Goal: Task Accomplishment & Management: Manage account settings

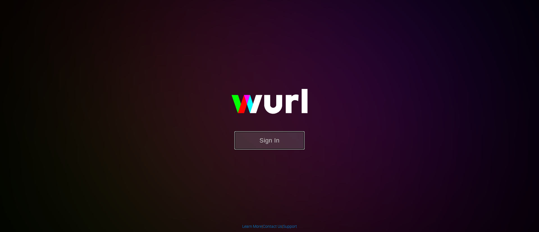
click at [285, 134] on button "Sign In" at bounding box center [269, 140] width 70 height 18
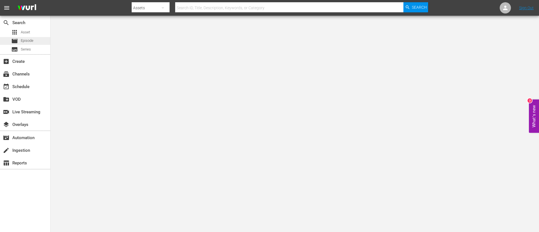
click at [28, 40] on span "Episode" at bounding box center [27, 41] width 13 height 6
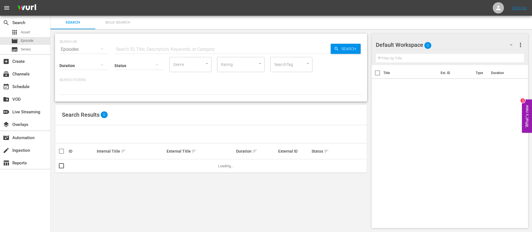
click at [156, 45] on input "text" at bounding box center [223, 49] width 216 height 13
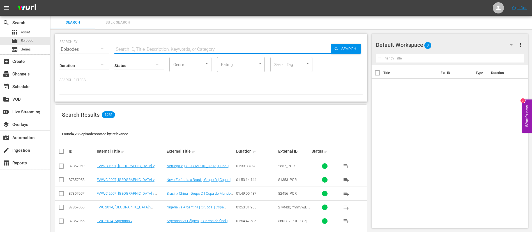
paste input "129284_DE"
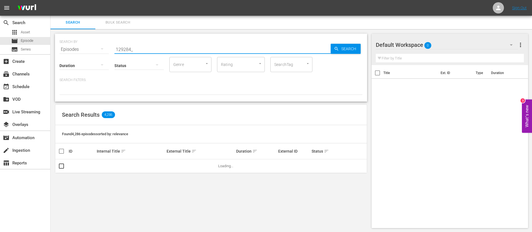
type input "129284_"
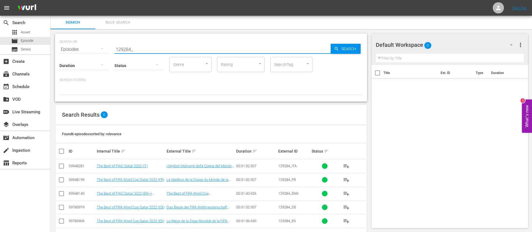
scroll to position [20, 0]
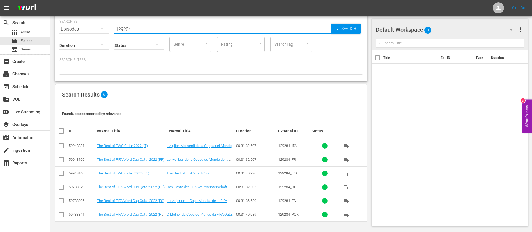
click at [62, 130] on input "checkbox" at bounding box center [63, 131] width 11 height 7
checkbox input "true"
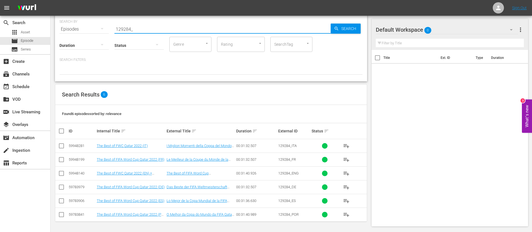
checkbox input "true"
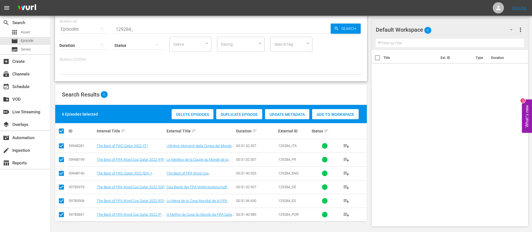
click at [259, 114] on span "Duplicate Episode" at bounding box center [239, 114] width 46 height 4
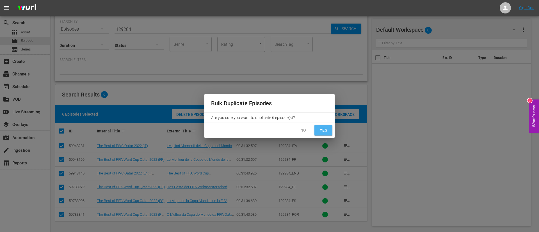
click at [324, 127] on span "Yes" at bounding box center [323, 130] width 9 height 7
checkbox input "false"
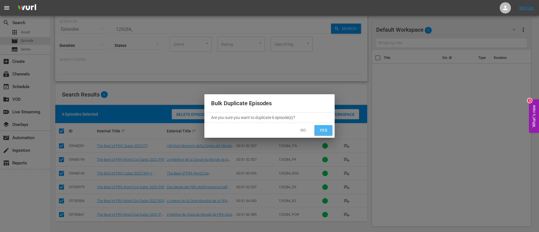
checkbox input "false"
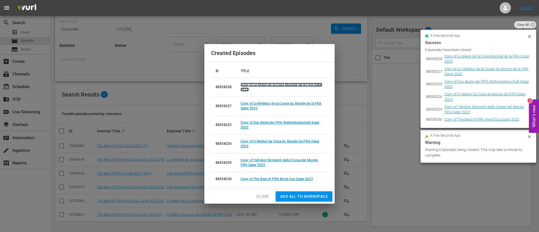
click at [276, 86] on link "Copy of Lo Mejor de la Copa Mundial de la FIFA Qatar 2022" at bounding box center [282, 87] width 82 height 9
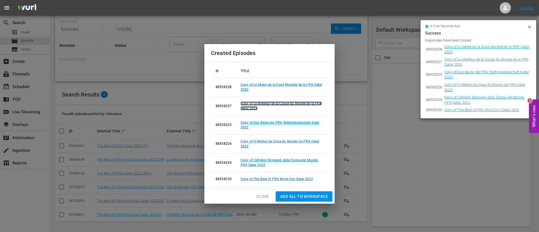
click at [288, 103] on link "Copy of Le Meilleur de la Coupe du Monde de la FIFA Qatar 2022" at bounding box center [281, 106] width 81 height 9
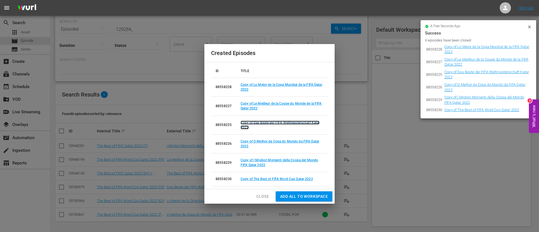
click at [292, 122] on link "Copy of Das Beste der FIFA Weltmeisterschaft Katar 2022" at bounding box center [280, 125] width 79 height 9
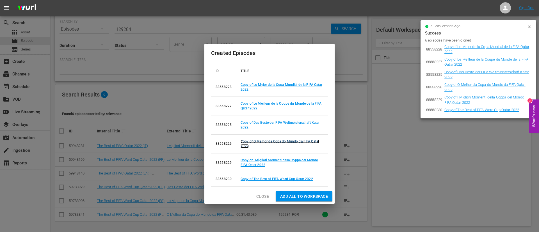
click at [290, 141] on link "Copy of O Melhor da Copa do Mundo da FIFA Qatar 2022" at bounding box center [280, 144] width 79 height 9
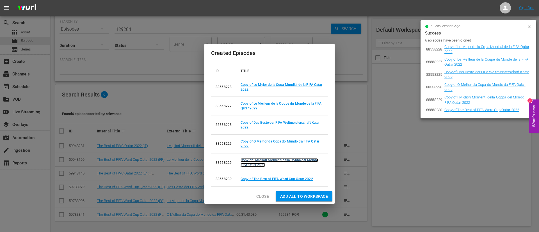
click at [289, 159] on link "Copy of I Migliori Momenti della Coppa del Mondo FIFA Qatar 2022" at bounding box center [279, 162] width 77 height 9
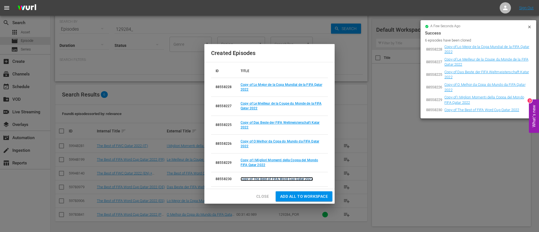
click at [290, 178] on link "Copy of The Best of FIFA Word Cup Qatar 2022" at bounding box center [277, 179] width 72 height 4
click at [254, 194] on button "Close" at bounding box center [263, 196] width 22 height 10
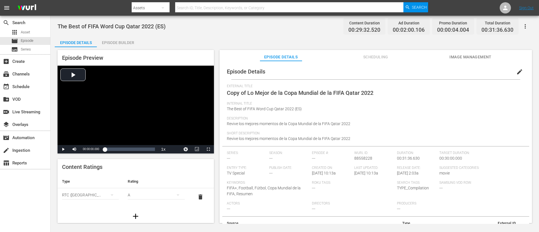
click at [359, 69] on button "edit" at bounding box center [519, 71] width 13 height 13
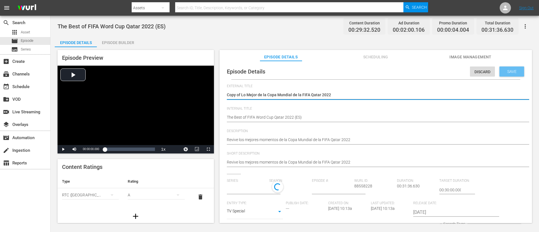
type input "No Series"
click at [343, 96] on textarea "Copy of Lo Mejor de la Copa Mundial de la FIFA Qatar 2022" at bounding box center [374, 95] width 295 height 7
type textarea "Homeless WC"
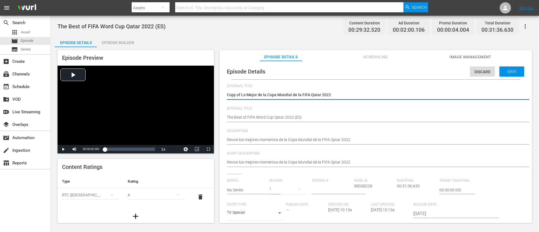
type textarea "Homeless WC"
type textarea "Homeless W"
type textarea "Homeless Wo"
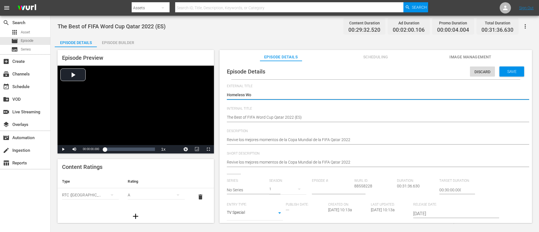
type textarea "Homeless Wor"
type textarea "Homeless Worl"
type textarea "Homeless World"
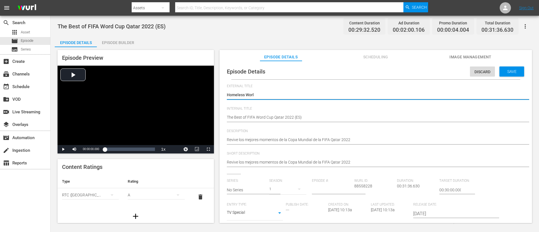
type textarea "Homeless World"
type textarea "Homeless World C"
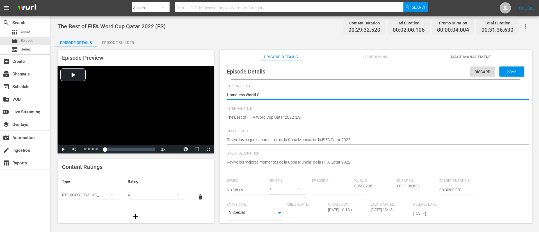
type textarea "Homeless World Cu"
type textarea "Homeless World Cup"
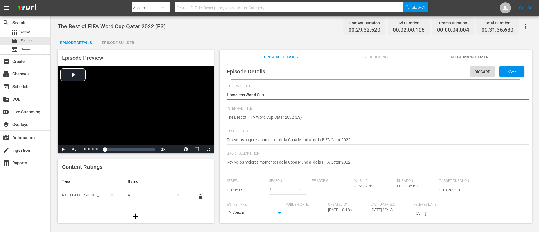
type textarea "Homeless World Cup"
type textarea "Homeless World Cup -"
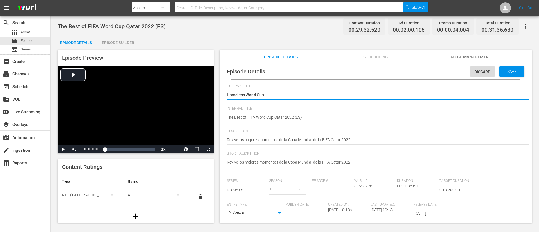
type textarea "Homeless World Cup - H"
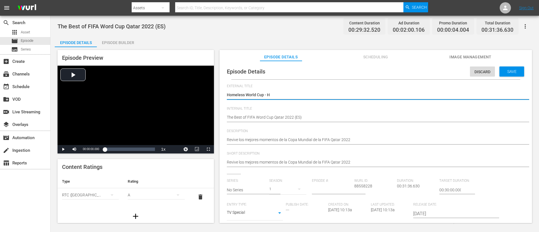
type textarea "Homeless World Cup - H"
type textarea "Homeless World Cup - HL"
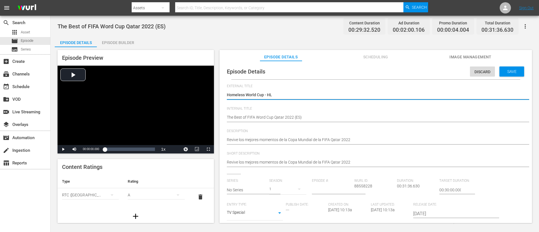
type textarea "Homeless World Cup - HL S"
type textarea "Homeless World Cup - HL Sh"
type textarea "Homeless World Cup - HL Sho"
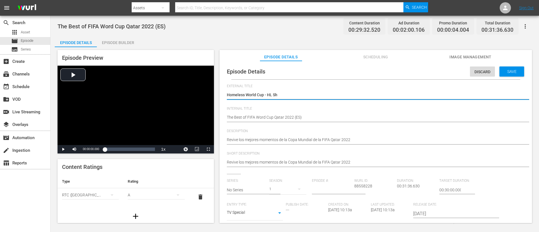
type textarea "Homeless World Cup - HL Sho"
type textarea "Homeless World Cup - HL Show"
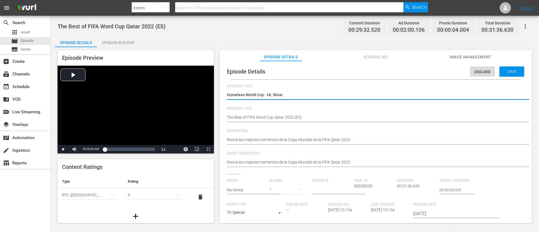
type textarea "Homeless World Cup - HL Show P"
type textarea "Homeless World Cup - HL Show Pl"
type textarea "Homeless World Cup - HL Show Pla"
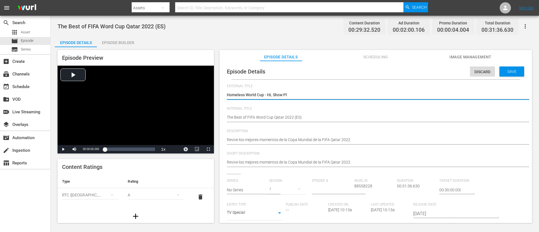
type textarea "Homeless World Cup - HL Show Pla"
type textarea "Homeless World Cup - HL Show Play"
type textarea "Homeless World Cup - HL Show Playo"
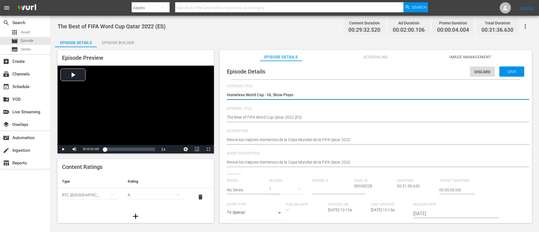
type textarea "Homeless World Cup - HL Show Playou"
type textarea "Homeless World Cup - HL Show Playout"
type textarea "Homeless World Cup - HL Show Playouts"
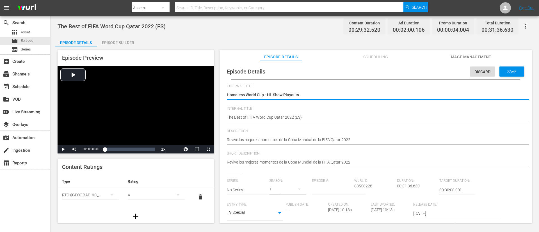
type textarea "Homeless World Cup - HL Show Playouts"
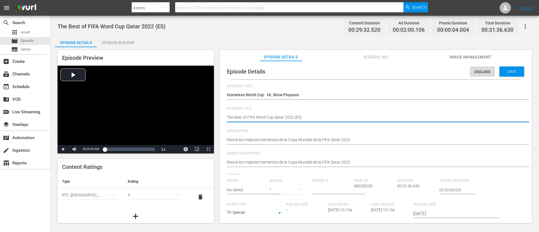
paste textarea "Homeless World Cup - HL Show Playouts"
type textarea "Homeless World Cup - HL Show Playouts (ES)"
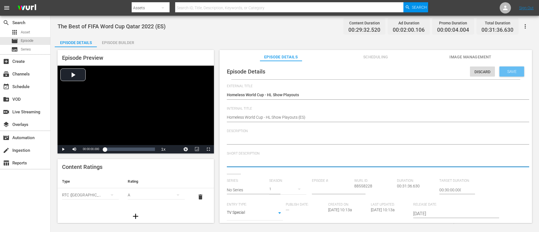
click at [359, 70] on span "Save" at bounding box center [512, 71] width 18 height 4
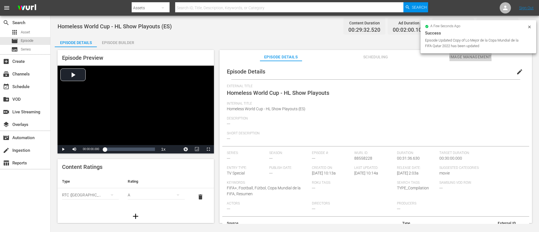
click at [359, 56] on span "Image Management" at bounding box center [470, 57] width 42 height 7
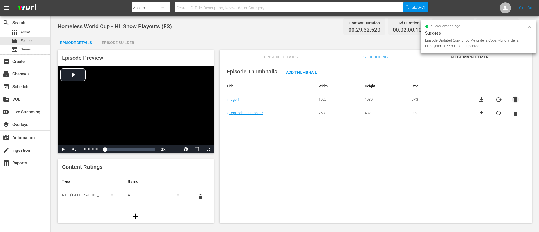
click at [359, 102] on span "delete" at bounding box center [515, 99] width 7 height 7
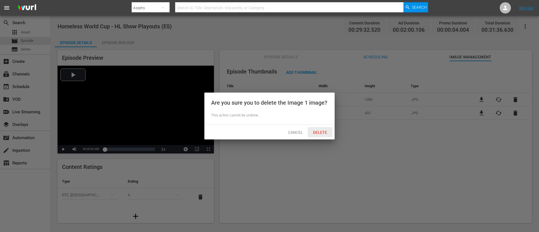
click at [325, 132] on span "Delete" at bounding box center [319, 132] width 23 height 4
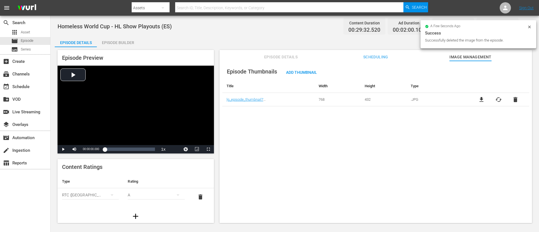
click at [359, 102] on span "delete" at bounding box center [515, 99] width 7 height 7
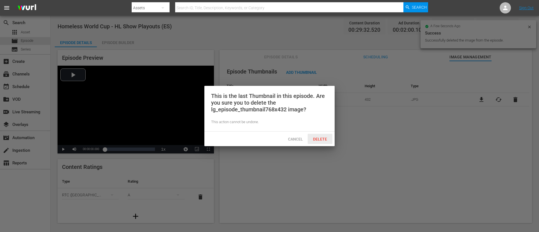
click at [322, 139] on span "Delete" at bounding box center [319, 139] width 23 height 4
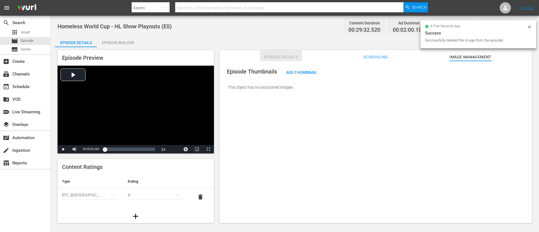
click at [292, 56] on span "Episode Details" at bounding box center [281, 57] width 42 height 7
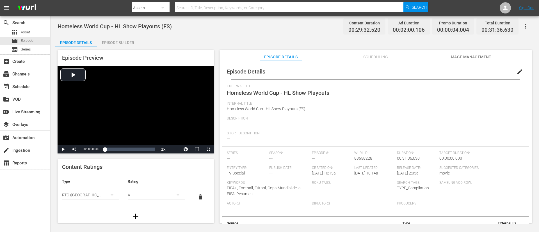
scroll to position [19, 0]
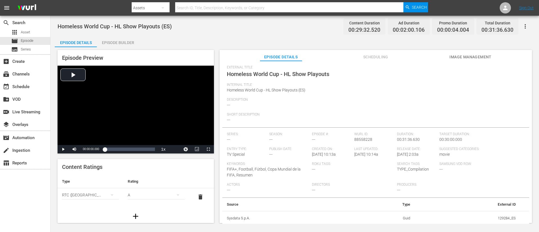
click at [359, 154] on td "129284_ES" at bounding box center [468, 218] width 106 height 15
copy td "129284_ES"
click at [296, 90] on span "Homeless World Cup - HL Show Playouts (ES)" at bounding box center [266, 90] width 79 height 4
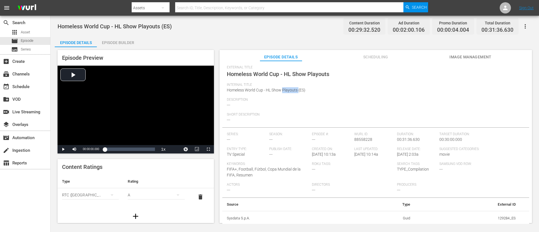
click at [296, 90] on span "Homeless World Cup - HL Show Playouts (ES)" at bounding box center [266, 90] width 79 height 4
copy span "Homeless World Cup - HL Show Playouts (ES)"
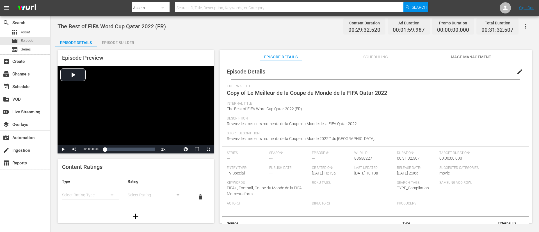
click at [359, 73] on span "edit" at bounding box center [519, 71] width 7 height 7
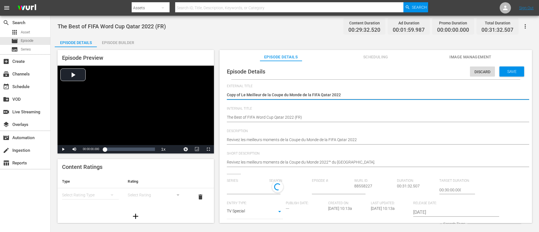
click at [359, 91] on div "Copy of Le Meilleur de la Coupe du Monde de la FIFA Qatar 2022 Copy of Le Meill…" at bounding box center [374, 95] width 295 height 13
type input "No Series"
click at [359, 95] on textarea "Copy of Le Meilleur de la Coupe du Monde de la FIFA Qatar 2022" at bounding box center [374, 95] width 295 height 7
paste textarea "Homeless World Cup - HL Show Playouts (ES)"
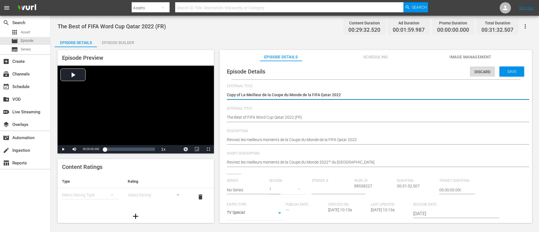
type textarea "Homeless World Cup - HL Show Playouts (ES)"
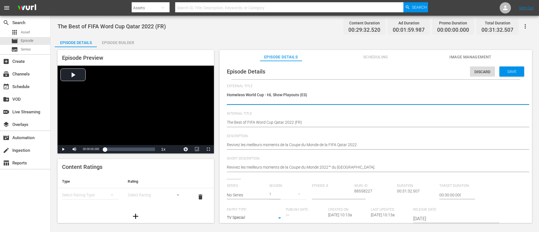
type textarea "Homeless World Cup - HL Show Playouts (ES)"
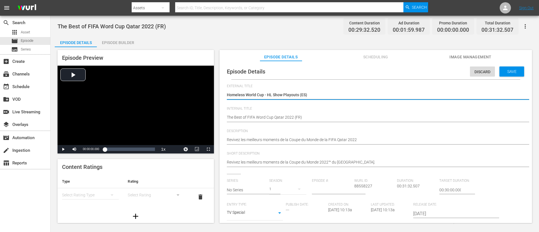
type textarea "Homeless World Cup - HL Show Playouts (ES"
type textarea "Homeless World Cup - HL Show Playouts (E"
type textarea "Homeless World Cup - HL Show Playouts ("
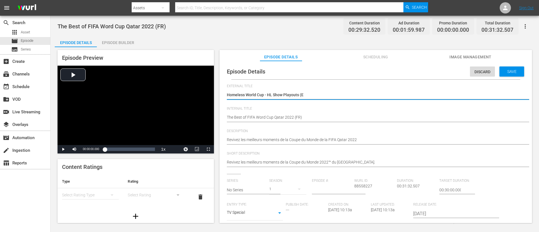
type textarea "Homeless World Cup - HL Show Playouts ("
type textarea "Homeless World Cup - HL Show Playouts (F"
type textarea "Homeless World Cup - HL Show Playouts (FR"
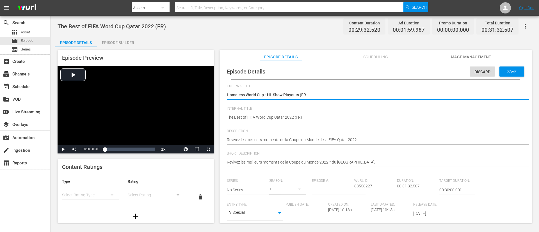
type textarea "Homeless World Cup - HL Show Playouts (FR)"
type textarea "Homeless World Cup - HL Show Playouts (FR"
type textarea "Homeless World Cup - HL Show Playouts (F"
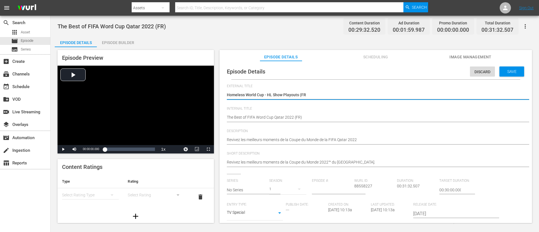
type textarea "Homeless World Cup - HL Show Playouts (F"
type textarea "Homeless World Cup - HL Show Playouts ("
type textarea "Homeless World Cup - HL Show Playouts"
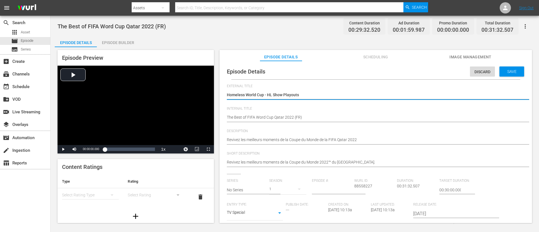
type textarea "Homeless World Cup - HL Show Playouts"
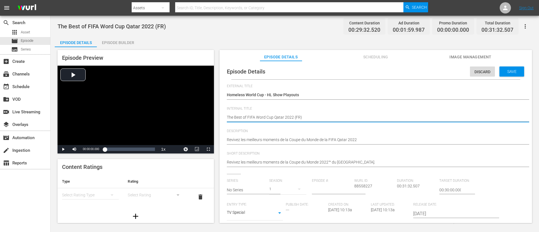
paste textarea "Homeless World Cup - HL Show Playouts (ES)"
type textarea "Homeless World Cup - HL Show Playouts (ES)"
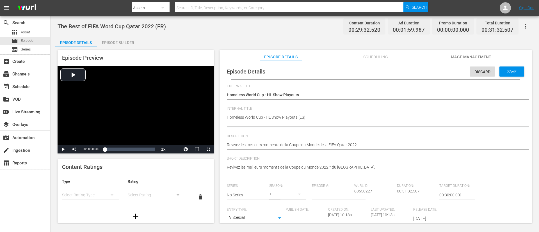
type textarea "Homeless World Cup - HL Show Playouts (F"
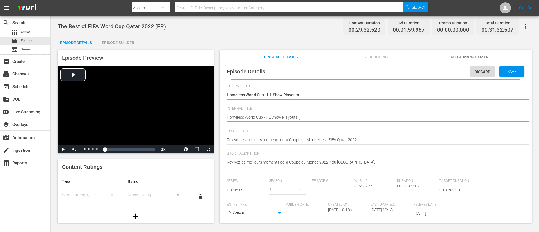
type textarea "Homeless World Cup - HL Show Playouts (FR"
type textarea "Homeless World Cup - HL Show Playouts (FR)"
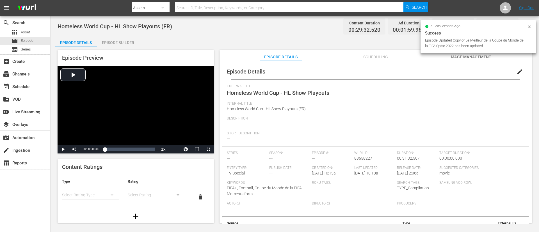
click at [359, 59] on span "Image Management" at bounding box center [470, 57] width 42 height 7
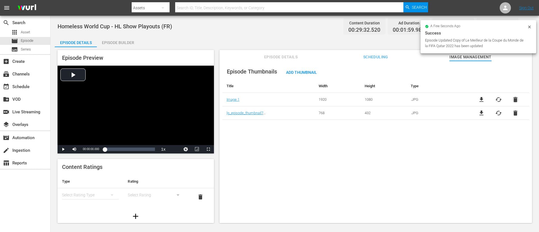
click at [359, 102] on span "delete" at bounding box center [515, 99] width 7 height 7
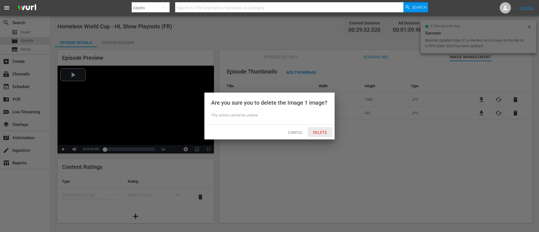
click at [321, 129] on div "Delete" at bounding box center [320, 132] width 25 height 10
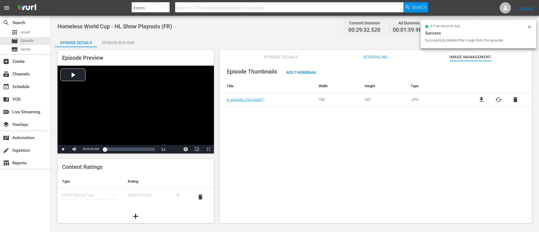
click at [359, 100] on span "delete" at bounding box center [515, 99] width 7 height 7
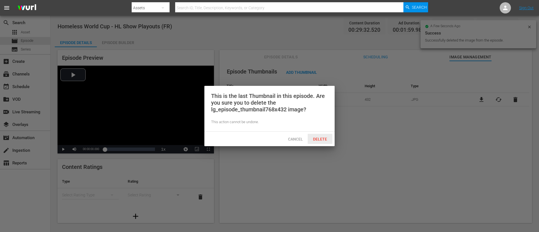
click at [319, 142] on div "Delete" at bounding box center [320, 139] width 25 height 10
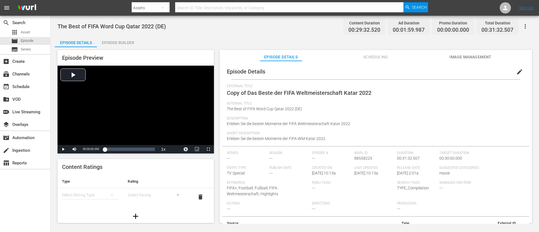
click at [359, 71] on button "edit" at bounding box center [519, 71] width 13 height 13
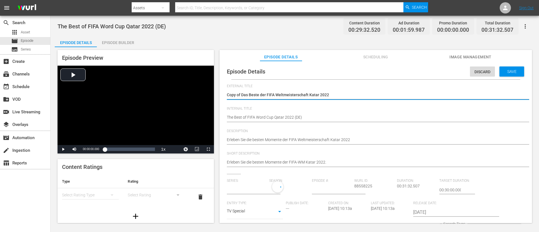
type input "No Series"
click at [359, 95] on textarea "Copy of Das Beste der FIFA Weltmeisterschaft Katar 2022" at bounding box center [374, 95] width 295 height 7
type textarea "Homeless World Cup - HL Show Playouts (ES)"
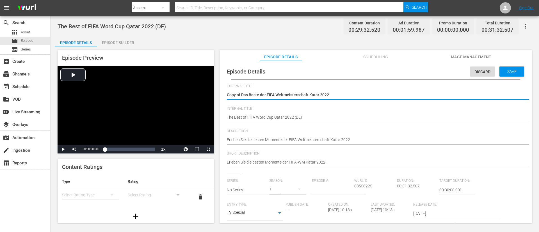
type textarea "Homeless World Cup - HL Show Playouts (ES)"
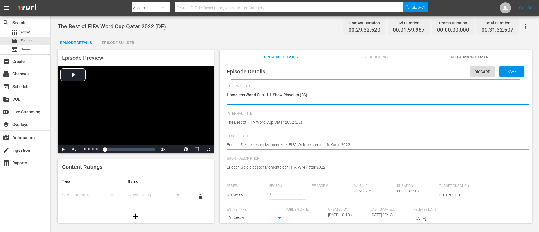
type textarea "Homeless World Cup - HL Show Playouts"
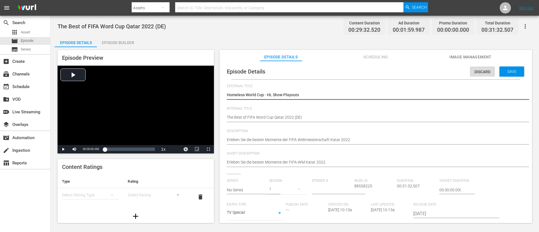
type textarea "Homeless World Cup - HL Show Playouts"
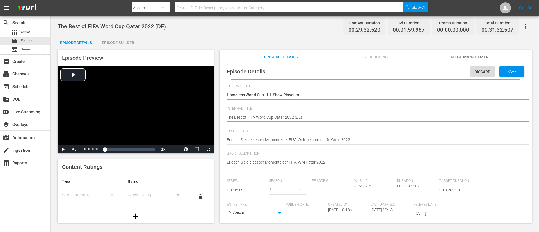
paste textarea "Homeless World Cup - HL Show Playouts (ES)"
type textarea "Homeless World Cup - HL Show Playouts (ES)"
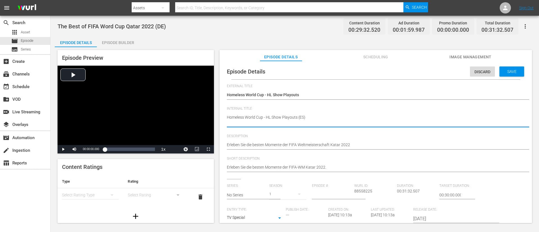
type textarea "Homeless World Cup - HL Show Playouts (D"
type textarea "Homeless World Cup - HL Show Playouts (DE"
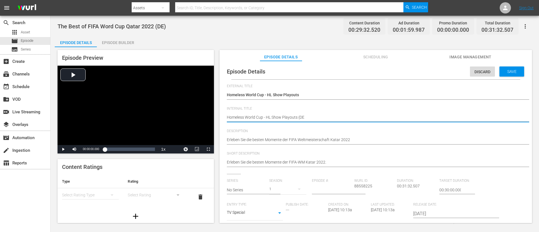
type textarea "Homeless World Cup - HL Show Playouts (DE)"
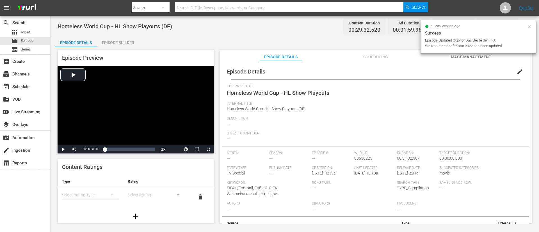
click at [359, 58] on span "Image Management" at bounding box center [470, 57] width 42 height 7
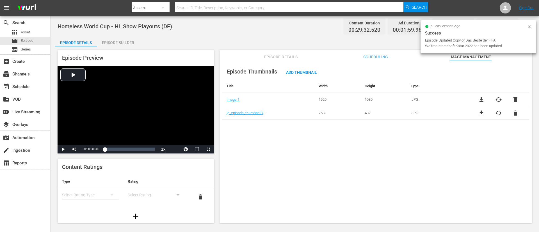
click at [359, 102] on span "delete" at bounding box center [515, 99] width 7 height 7
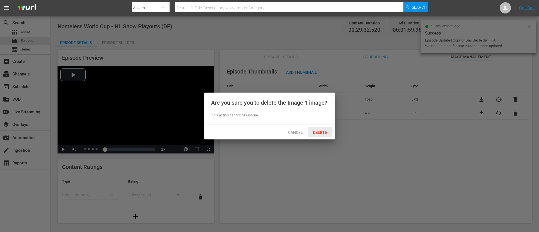
click at [324, 130] on span "Delete" at bounding box center [319, 132] width 23 height 4
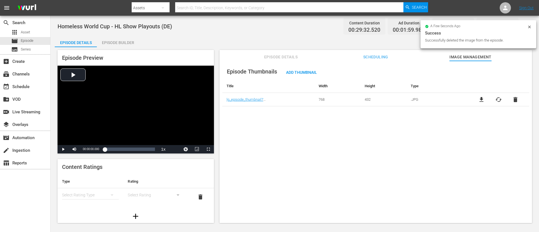
click at [359, 98] on span "delete" at bounding box center [515, 99] width 7 height 7
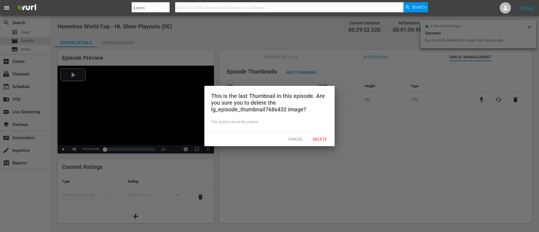
click at [319, 135] on div "Delete" at bounding box center [320, 139] width 25 height 10
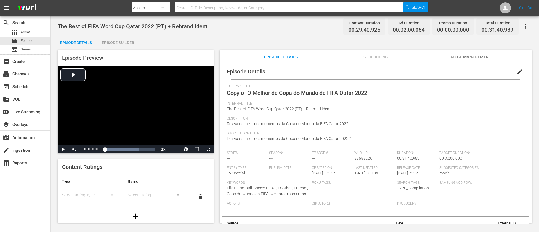
click at [359, 71] on button "edit" at bounding box center [519, 71] width 13 height 13
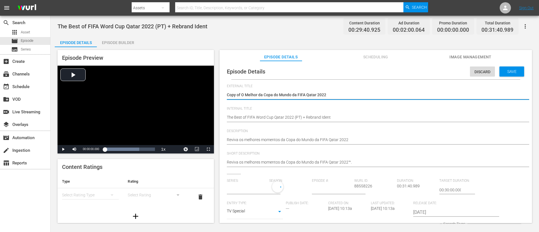
type input "No Series"
click at [359, 97] on textarea "Copy of O Melhor da Copa do Mundo da FIFA Qatar 2022" at bounding box center [374, 95] width 295 height 7
type textarea "Homeless World Cup - HL Show Playouts (ES)"
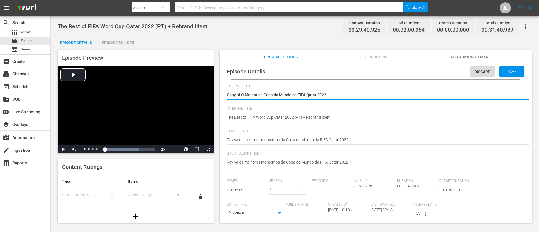
type textarea "Homeless World Cup - HL Show Playouts (ES)"
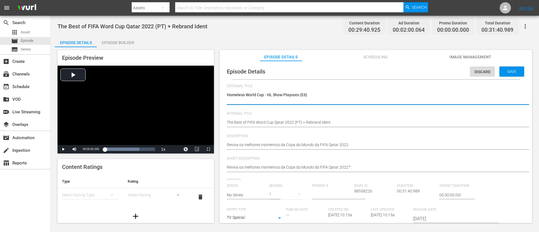
type textarea "Homeless World Cup - HL Show Playouts"
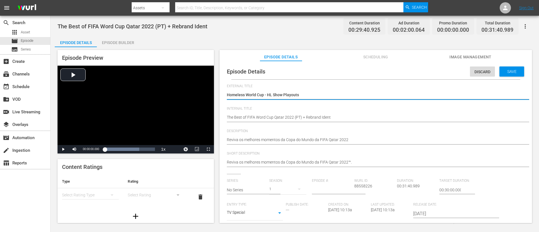
type textarea "Homeless World Cup - HL Show Playouts"
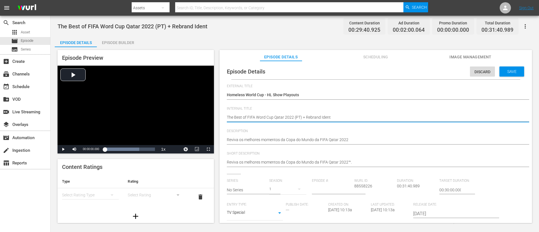
paste textarea "Homeless World Cup - HL Show Playouts (ES)"
type textarea "Homeless World Cup - HL Show Playouts (ES)"
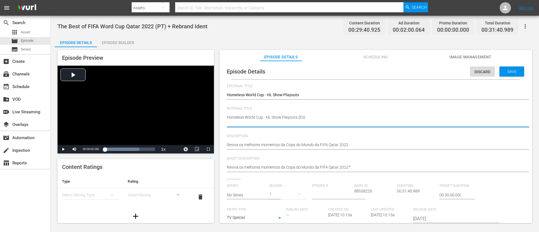
type textarea "Homeless World Cup - HL Show Playouts (P"
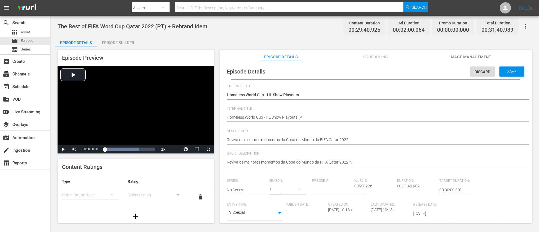
type textarea "Homeless World Cup - HL Show Playouts (PT"
type textarea "Homeless World Cup - HL Show Playouts (PT)"
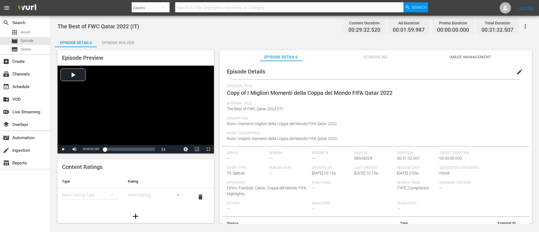
click at [359, 74] on span "edit" at bounding box center [519, 71] width 7 height 7
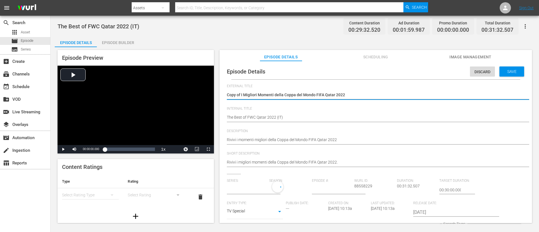
type input "No Series"
click at [359, 99] on textarea "Copy of I Migliori Momenti della Coppa del Mondo FIFA Qatar 2022" at bounding box center [374, 95] width 295 height 7
type textarea "Homeless World Cup - HL Show Playouts (ES)"
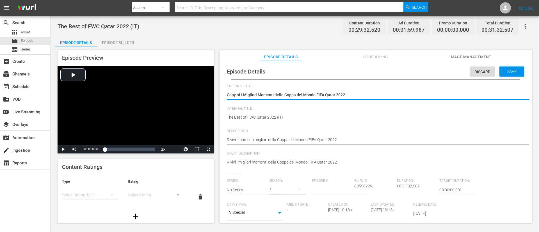
type textarea "Homeless World Cup - HL Show Playouts (ES)"
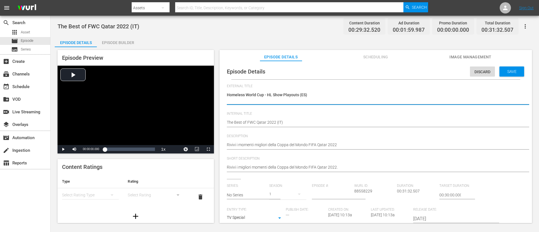
type textarea "Homeless World Cup - HL Show Playouts (I"
type textarea "Homeless World Cup - HL Show Playouts (IT"
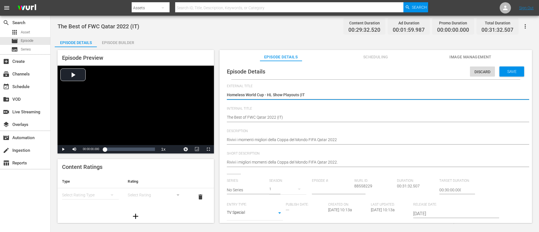
type textarea "Homeless World Cup - HL Show Playouts (I"
type textarea "Homeless World Cup - HL Show Playouts ("
type textarea "Homeless World Cup - HL Show Playouts"
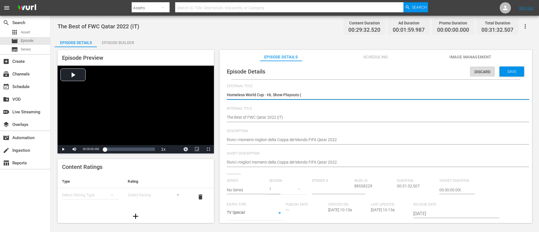
type textarea "Homeless World Cup - HL Show Playouts"
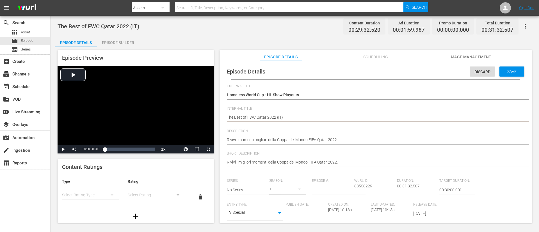
type textarea "v"
paste textarea "Homeless World Cup - HL Show Playouts (ES)"
type textarea "Homeless World Cup - HL Show Playouts (ES)"
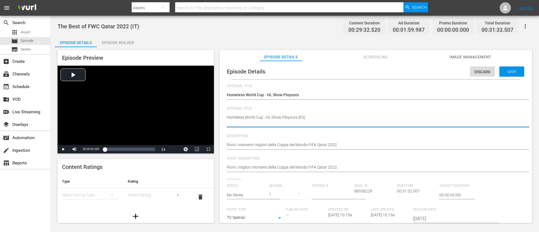
type textarea "Homeless World Cup - HL Show Playouts ("
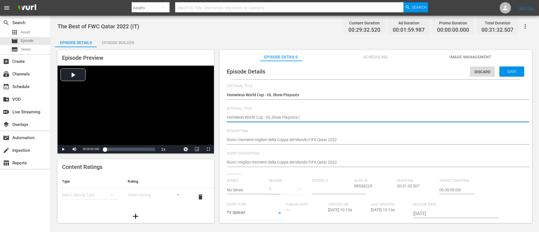
type textarea "Homeless World Cup - HL Show Playouts (I"
type textarea "Homeless World Cup - HL Show Playouts (IT"
type textarea "Homeless World Cup - HL Show Playouts (IT)"
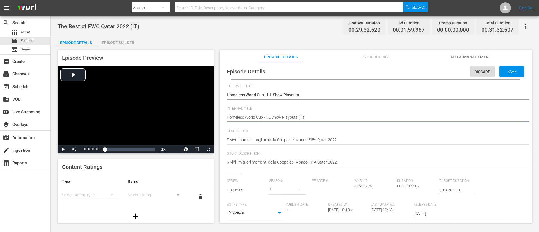
type textarea "Homeless World Cup - HL Show Playouts (IT)"
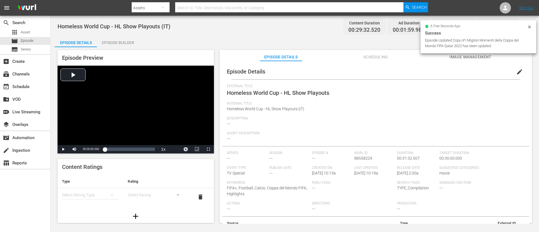
click at [359, 58] on span "Image Management" at bounding box center [470, 57] width 42 height 7
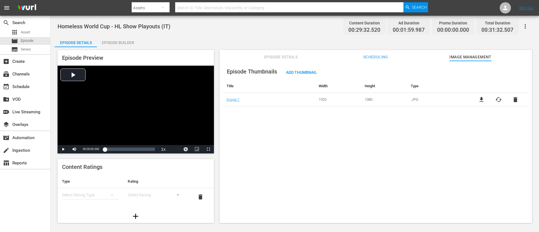
click at [359, 102] on span "delete" at bounding box center [515, 99] width 7 height 7
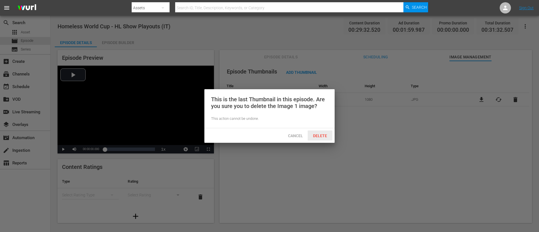
click at [320, 137] on span "Delete" at bounding box center [319, 136] width 23 height 4
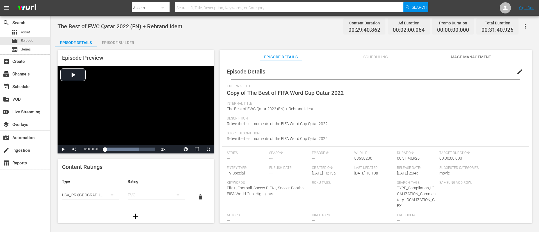
click at [359, 71] on button "edit" at bounding box center [519, 71] width 13 height 13
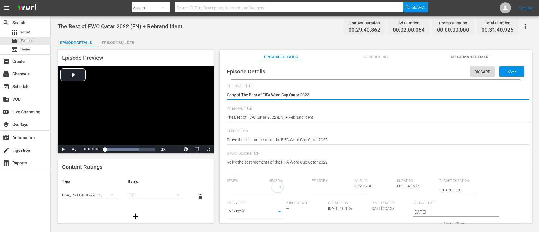
type input "No Series"
click at [334, 95] on textarea "Copy of The Best of FIFA Word Cup Qatar 2022" at bounding box center [374, 95] width 295 height 7
type textarea "Homeless World Cup - HL Show Playouts (ES)"
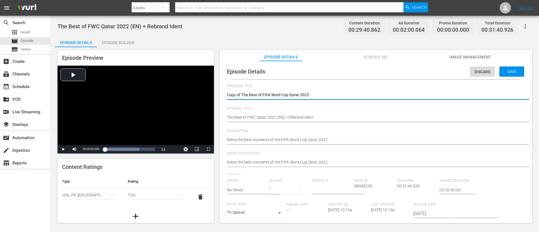
type textarea "Homeless World Cup - HL Show Playouts (ES)"
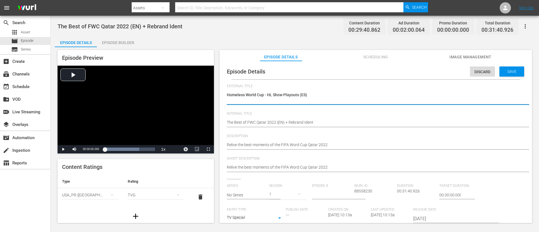
type textarea "Homeless World Cup - HL Show Playouts"
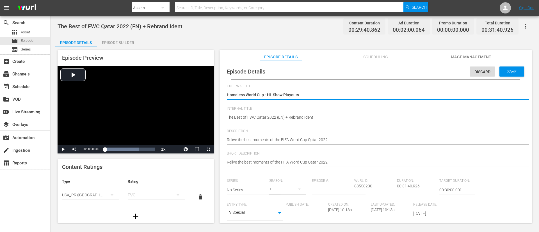
type textarea "Homeless World Cup - HL Show Playouts"
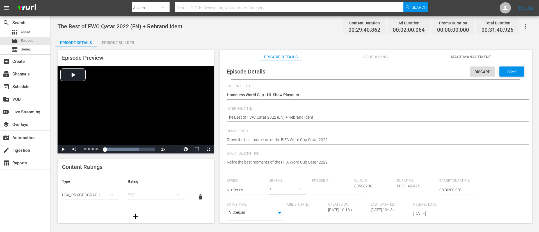
paste textarea "Homeless World Cup - HL Show Playouts (ES)"
type textarea "Homeless World Cup - HL Show Playouts (ES)"
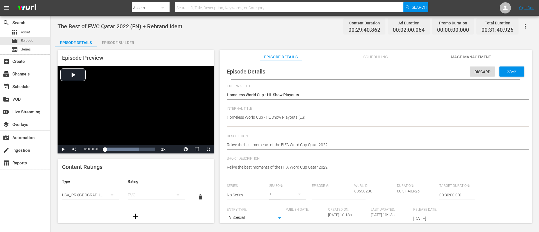
type textarea "Homeless World Cup - HL Show Playouts (EN"
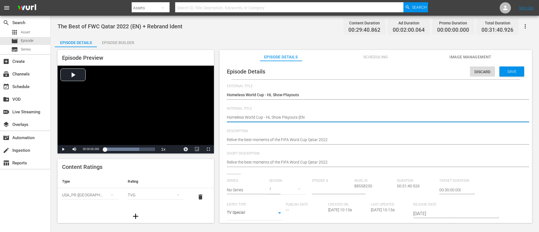
type textarea "Homeless World Cup - HL Show Playouts (EN)"
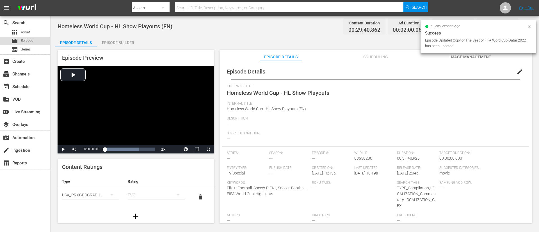
click at [27, 43] on span "Episode" at bounding box center [27, 41] width 13 height 6
